Goal: Task Accomplishment & Management: Use online tool/utility

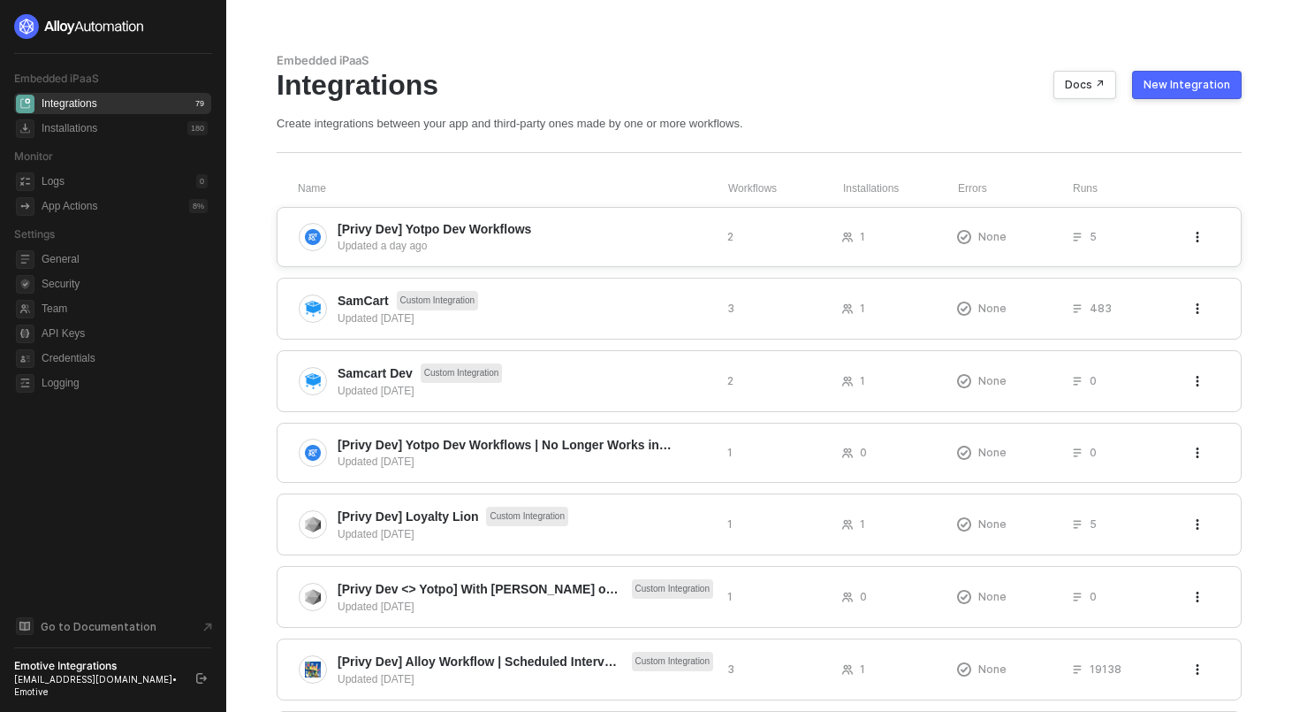
scroll to position [14, 0]
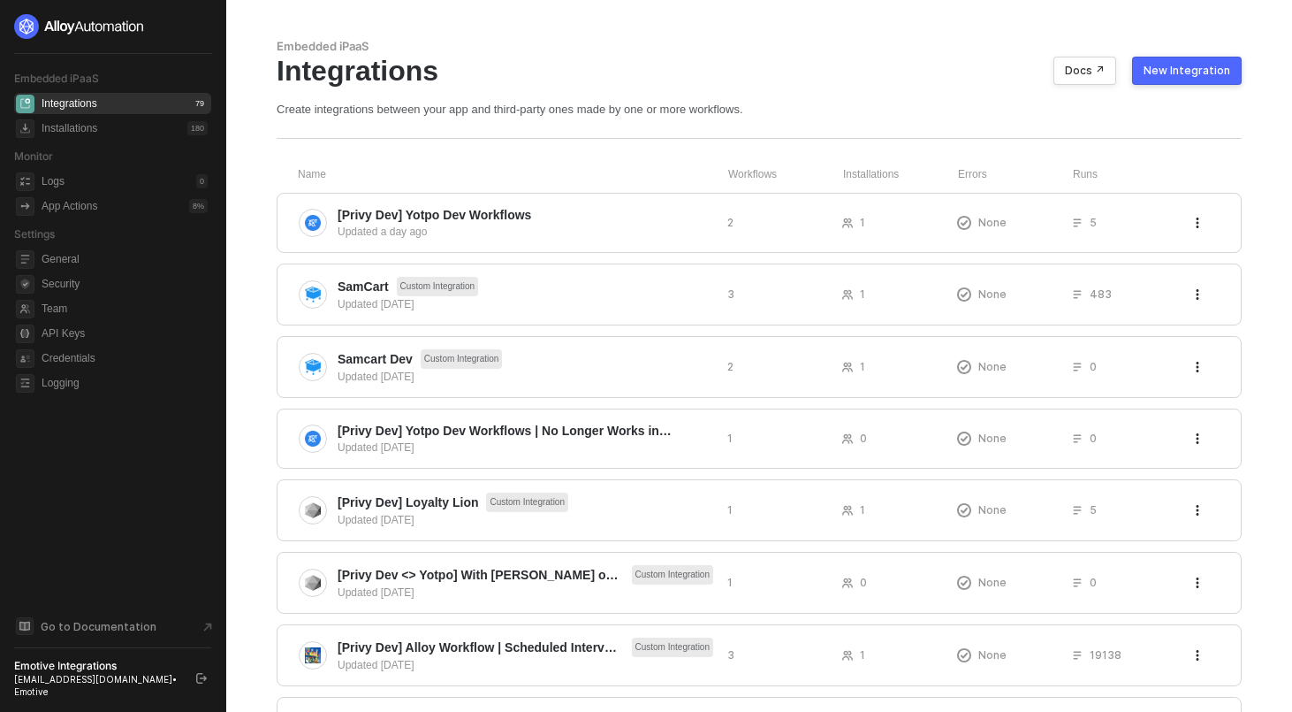
click at [1185, 66] on div "New Integration" at bounding box center [1187, 71] width 87 height 14
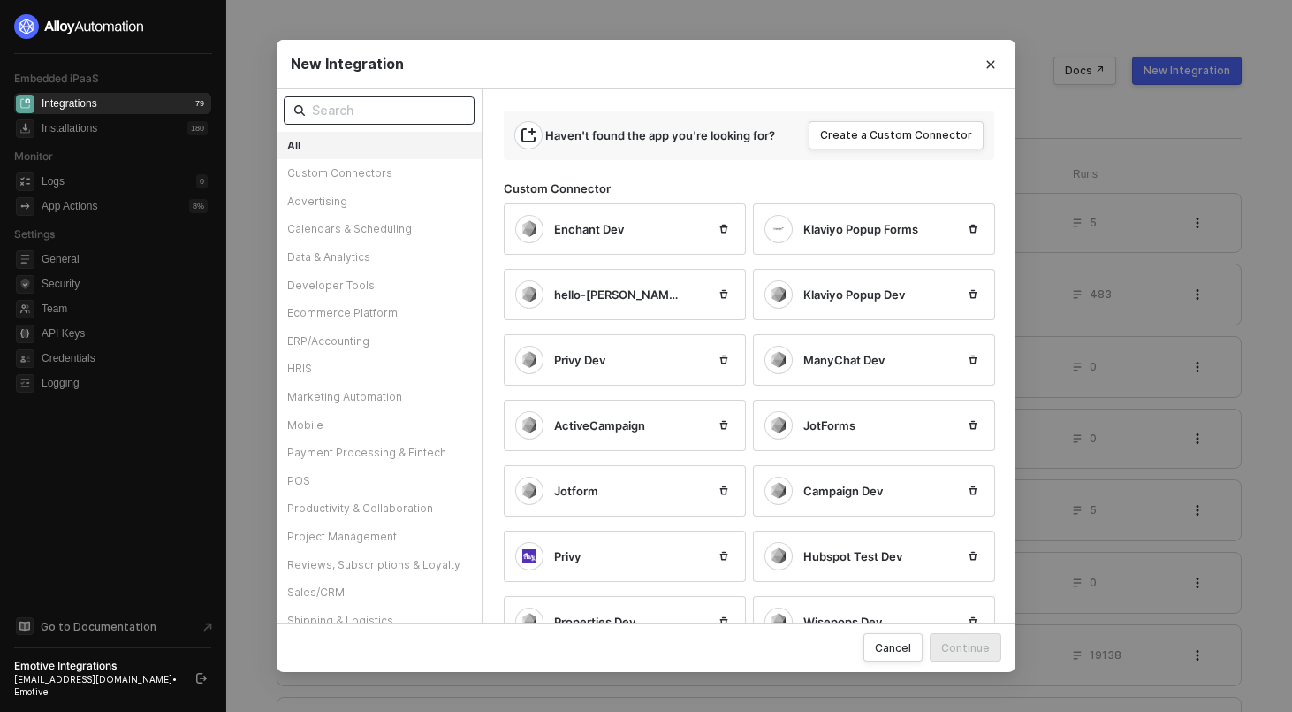
click at [363, 114] on input "text" at bounding box center [388, 110] width 152 height 19
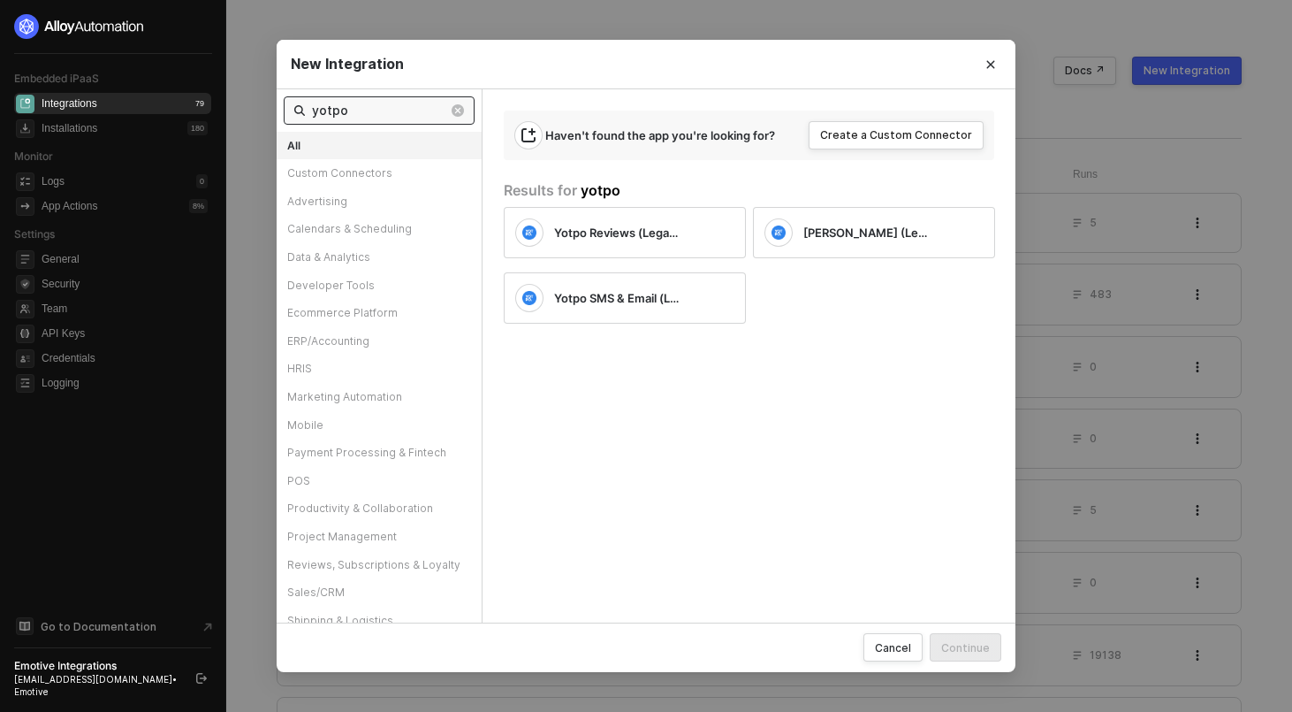
type input "yotpo"
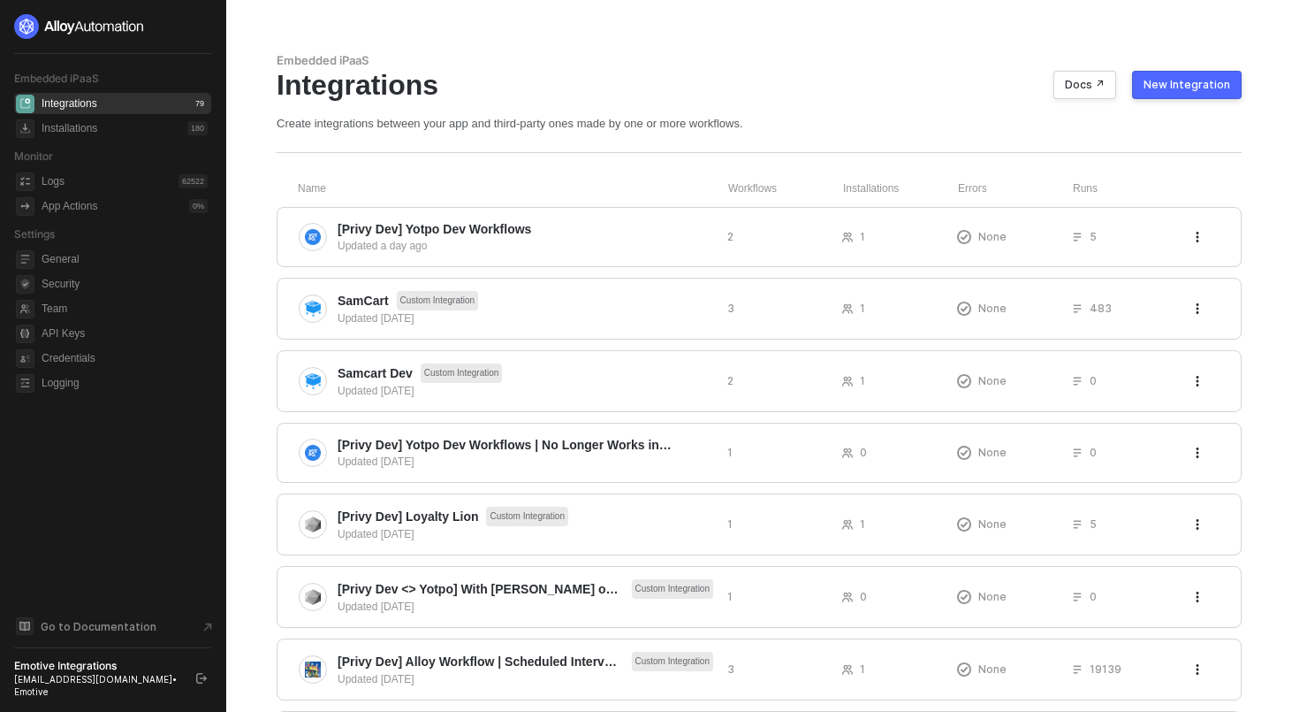
click at [1235, 83] on button "New Integration" at bounding box center [1187, 85] width 110 height 28
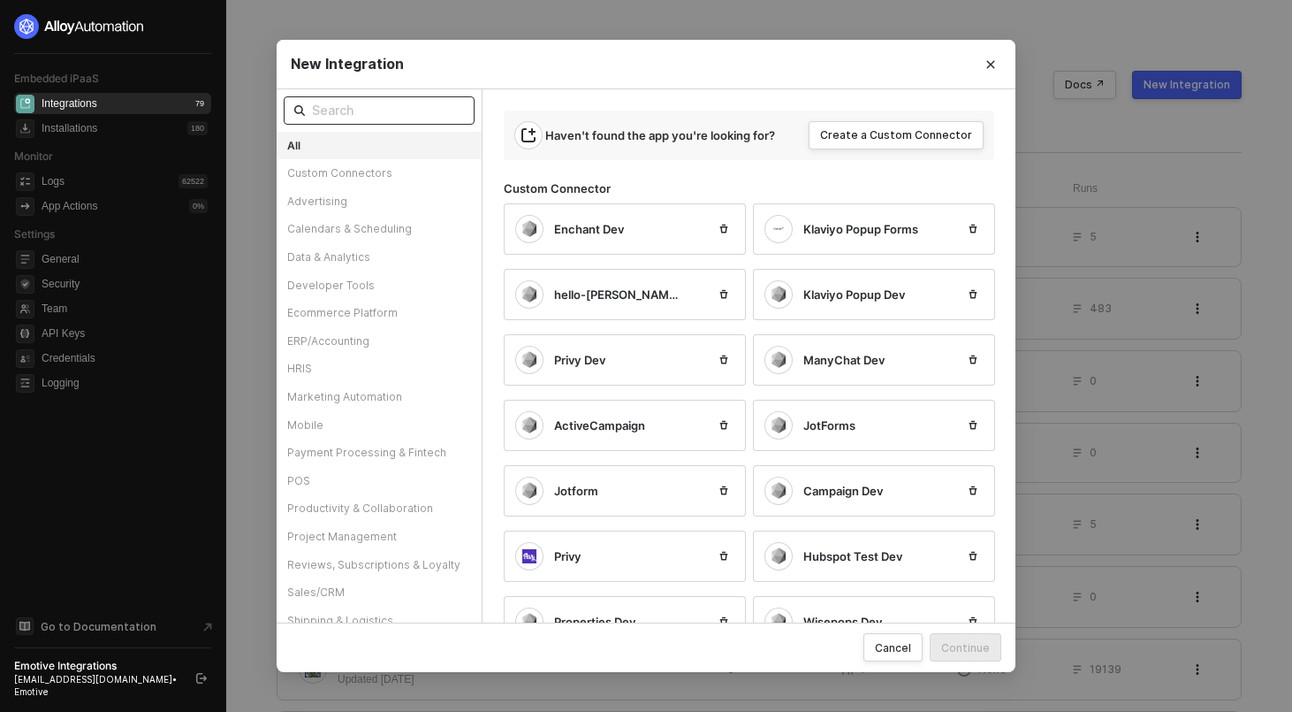
click at [367, 112] on input "text" at bounding box center [388, 110] width 152 height 19
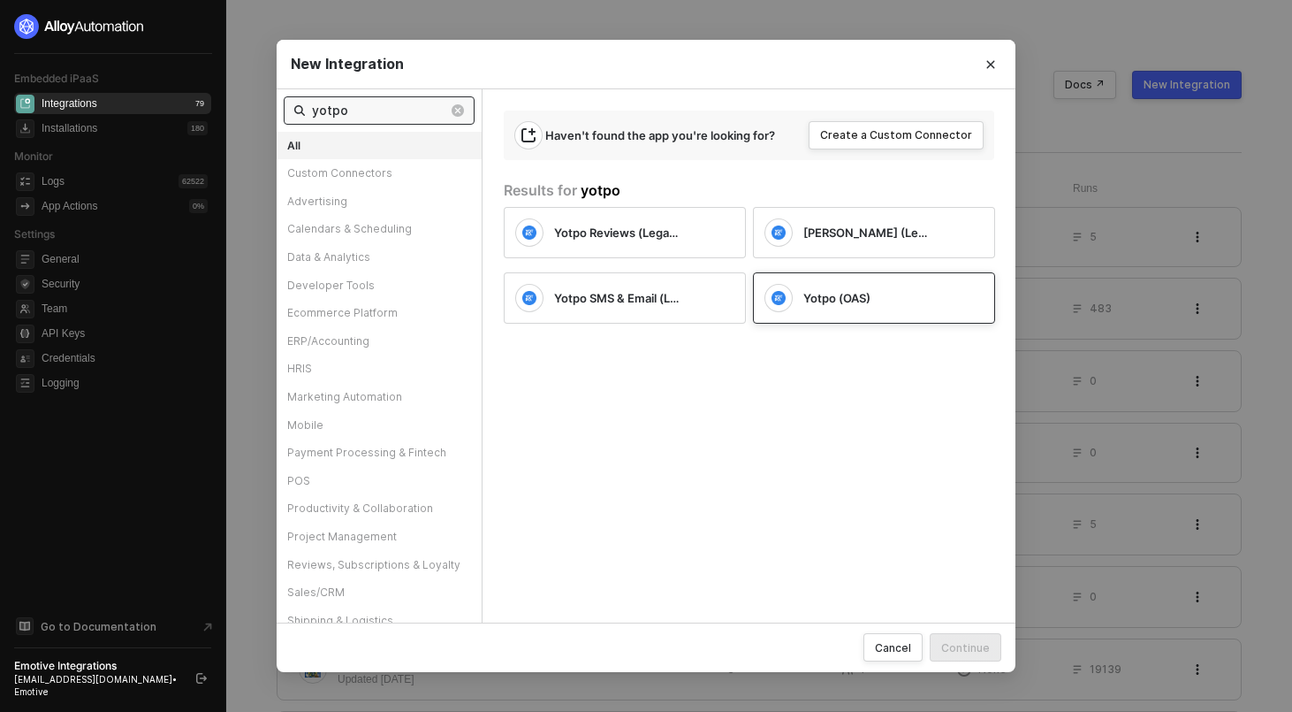
type input "yotpo"
